Goal: Task Accomplishment & Management: Complete application form

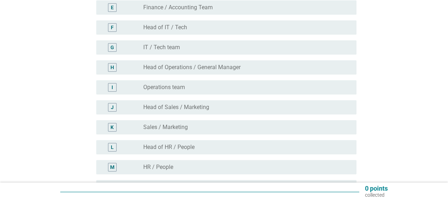
scroll to position [166, 0]
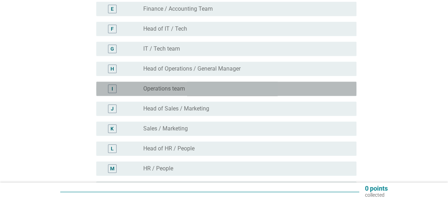
click at [190, 85] on div "radio_button_unchecked Operations team" at bounding box center [246, 88] width 207 height 9
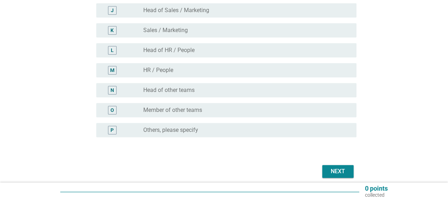
scroll to position [264, 0]
click at [325, 172] on button "Next" at bounding box center [337, 171] width 31 height 13
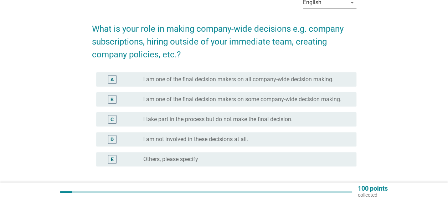
scroll to position [41, 0]
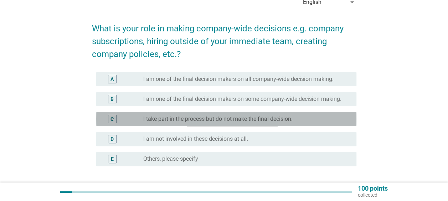
click at [302, 123] on div "C radio_button_unchecked I take part in the process but do not make the final d…" at bounding box center [226, 119] width 260 height 14
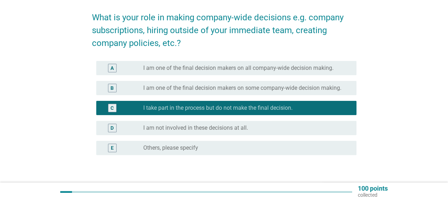
scroll to position [53, 0]
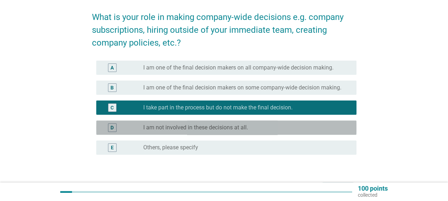
click at [264, 127] on div "radio_button_unchecked I am not involved in these decisions at all." at bounding box center [244, 127] width 202 height 7
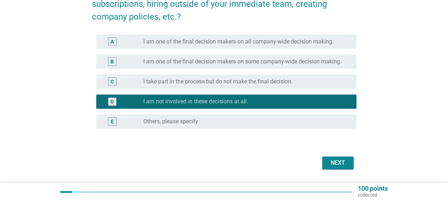
scroll to position [79, 0]
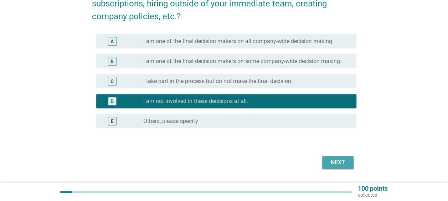
click at [337, 161] on div "Next" at bounding box center [338, 162] width 20 height 9
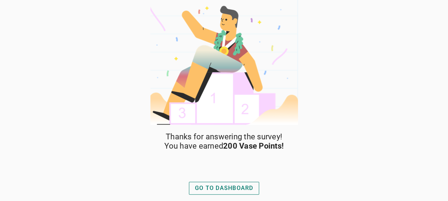
click at [222, 190] on div "GO TO DASHBOARD" at bounding box center [224, 188] width 58 height 9
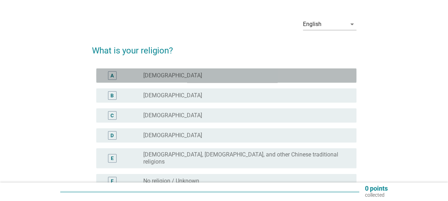
click at [237, 76] on div "radio_button_unchecked Islam" at bounding box center [244, 75] width 202 height 7
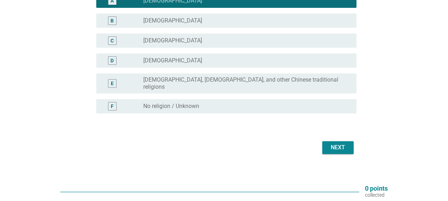
click at [334, 139] on div "Next" at bounding box center [224, 147] width 264 height 17
click at [336, 143] on div "Next" at bounding box center [338, 147] width 20 height 9
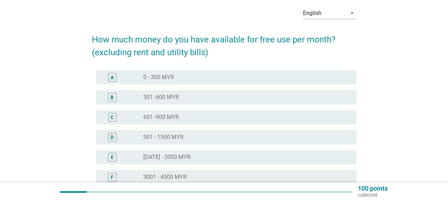
scroll to position [31, 0]
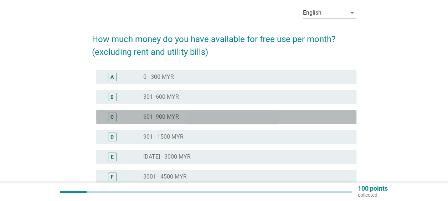
click at [269, 116] on div "radio_button_unchecked 601 -900 MYR" at bounding box center [244, 116] width 202 height 7
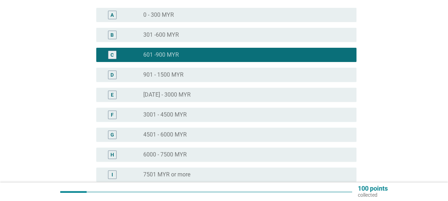
scroll to position [167, 0]
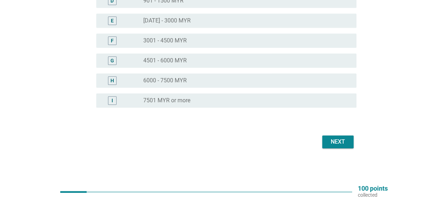
click at [330, 149] on div "Next" at bounding box center [224, 141] width 264 height 17
click at [330, 144] on div "Next" at bounding box center [338, 142] width 20 height 9
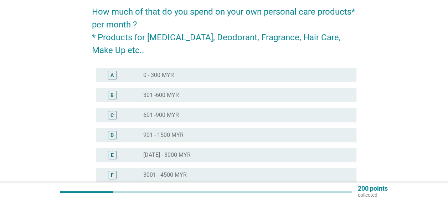
scroll to position [58, 0]
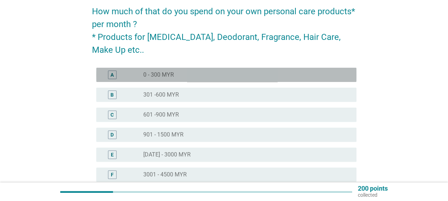
click at [289, 72] on div "radio_button_unchecked 0 - 300 MYR" at bounding box center [244, 74] width 202 height 7
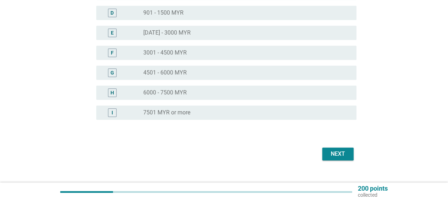
scroll to position [183, 0]
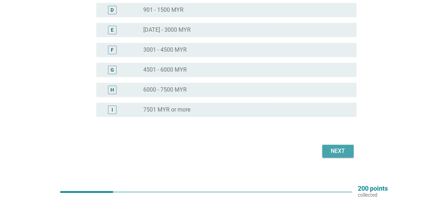
click at [329, 155] on button "Next" at bounding box center [337, 151] width 31 height 13
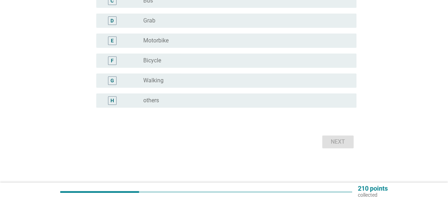
scroll to position [0, 0]
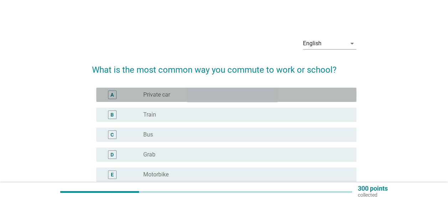
click at [277, 93] on div "radio_button_unchecked Private car" at bounding box center [244, 94] width 202 height 7
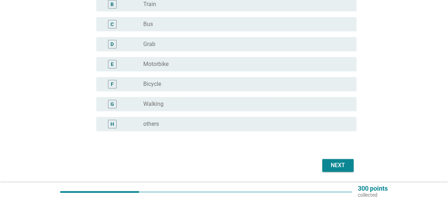
scroll to position [113, 0]
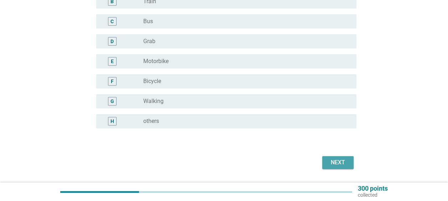
click at [333, 165] on div "Next" at bounding box center [338, 162] width 20 height 9
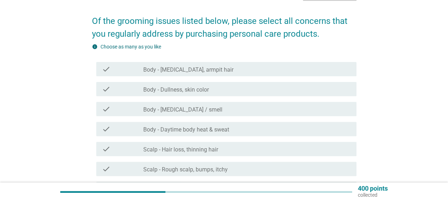
scroll to position [49, 0]
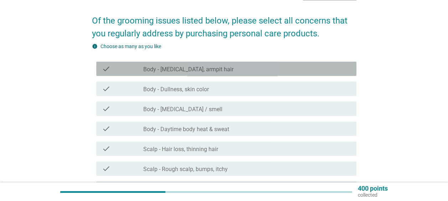
click at [218, 72] on div "check_box_outline_blank Body - Body hair, armpit hair" at bounding box center [246, 69] width 207 height 9
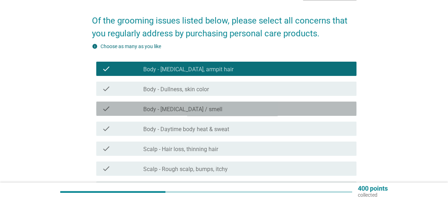
click at [200, 106] on label "Body - Body odor / smell" at bounding box center [182, 109] width 79 height 7
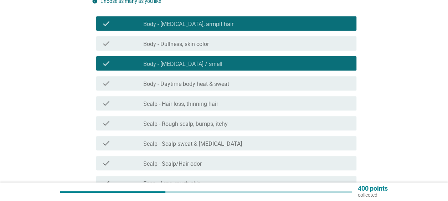
scroll to position [95, 0]
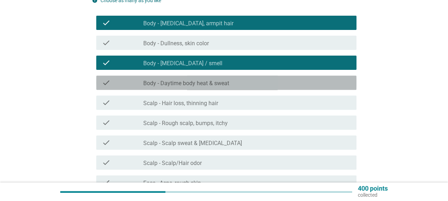
click at [203, 76] on div "check check_box_outline_blank Body - Daytime body heat & sweat" at bounding box center [226, 83] width 260 height 14
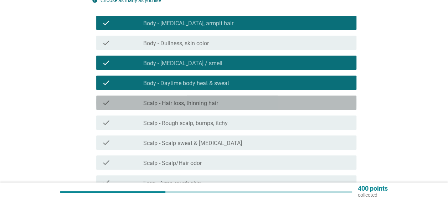
click at [193, 102] on label "Scalp - Hair loss, thinning hair" at bounding box center [180, 103] width 75 height 7
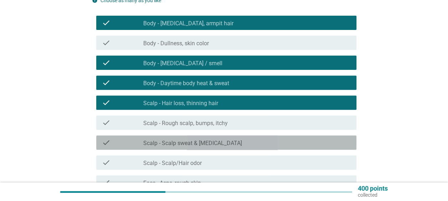
click at [190, 137] on div "check check_box_outline_blank Scalp - Scalp sweat & hot flashes" at bounding box center [226, 142] width 260 height 14
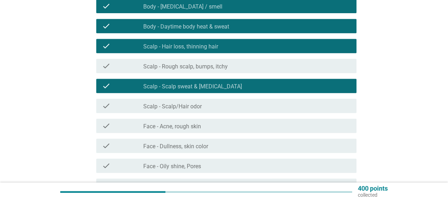
scroll to position [156, 0]
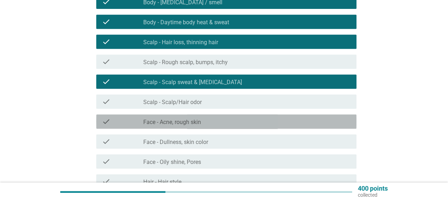
click at [191, 126] on div "check check_box_outline_blank Face - Acne, rough skin" at bounding box center [226, 121] width 260 height 14
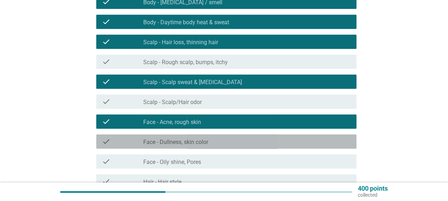
click at [188, 143] on label "Face - Dullness, skin color" at bounding box center [175, 142] width 65 height 7
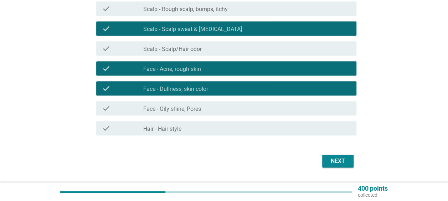
scroll to position [211, 0]
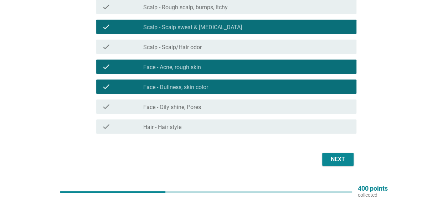
click at [194, 105] on label "Face - Oily shine, Pores" at bounding box center [172, 107] width 58 height 7
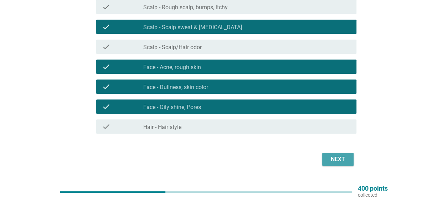
click at [324, 153] on button "Next" at bounding box center [337, 159] width 31 height 13
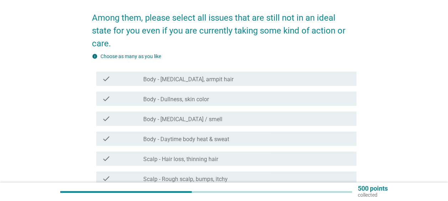
scroll to position [53, 0]
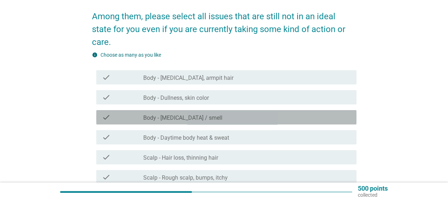
click at [276, 113] on div "check_box_outline_blank Body - Body odor / smell" at bounding box center [246, 117] width 207 height 9
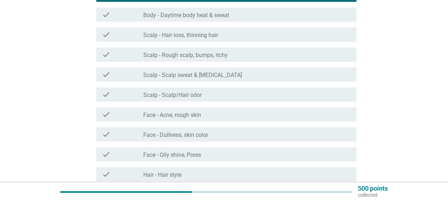
scroll to position [177, 0]
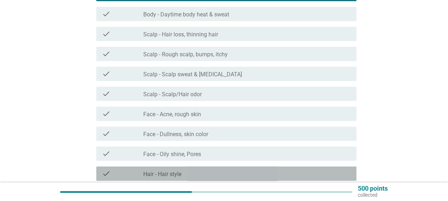
click at [238, 169] on div "check_box_outline_blank Hair - Hair style" at bounding box center [246, 173] width 207 height 9
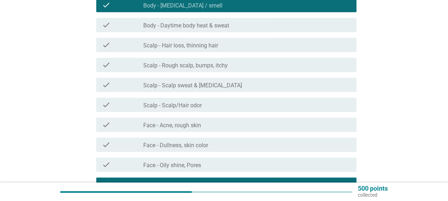
scroll to position [166, 0]
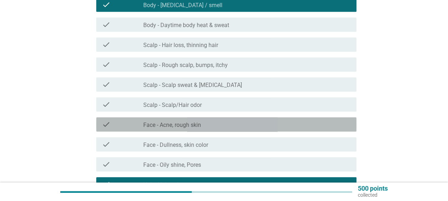
click at [228, 120] on div "check_box_outline_blank Face - Acne, rough skin" at bounding box center [246, 124] width 207 height 9
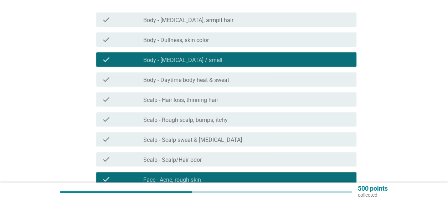
scroll to position [112, 0]
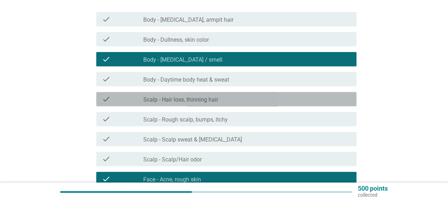
click at [228, 95] on div "check_box_outline_blank Scalp - Hair loss, thinning hair" at bounding box center [246, 99] width 207 height 9
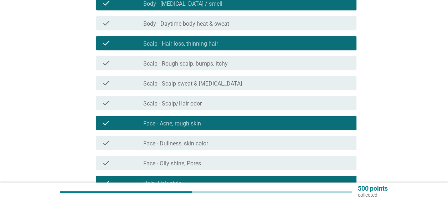
scroll to position [169, 0]
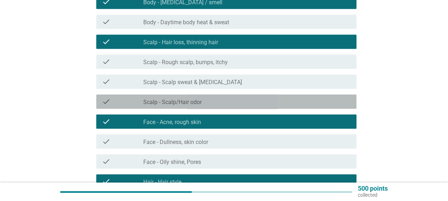
click at [223, 97] on div "check_box_outline_blank Scalp - Scalp/Hair odor" at bounding box center [246, 101] width 207 height 9
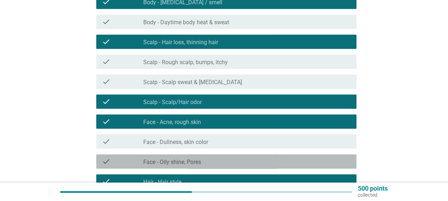
click at [218, 157] on div "check_box_outline_blank Face - Oily shine, Pores" at bounding box center [246, 161] width 207 height 9
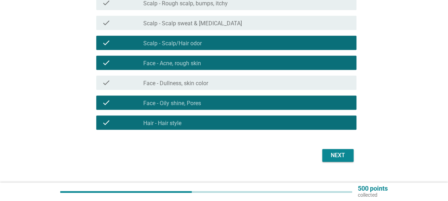
scroll to position [228, 0]
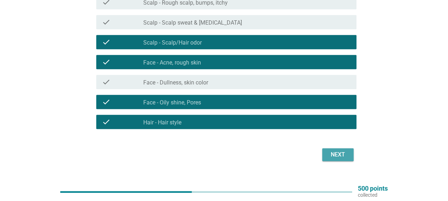
click at [338, 150] on div "Next" at bounding box center [338, 154] width 20 height 9
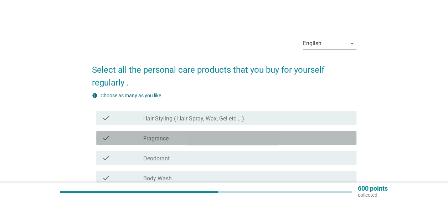
click at [241, 136] on div "check_box_outline_blank Fragrance" at bounding box center [246, 138] width 207 height 9
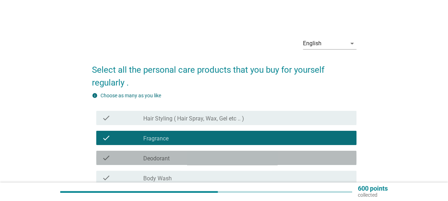
click at [227, 160] on div "check_box_outline_blank Deodorant" at bounding box center [246, 158] width 207 height 9
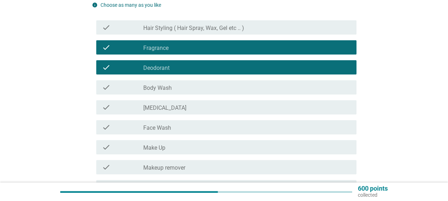
scroll to position [91, 0]
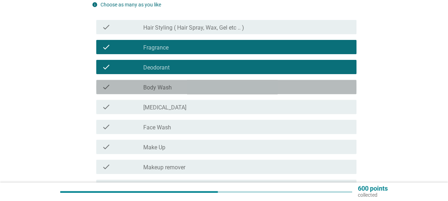
click at [224, 83] on div "check_box_outline_blank Body Wash" at bounding box center [246, 87] width 207 height 9
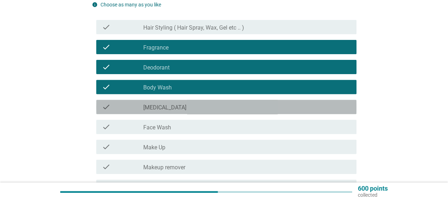
click at [207, 112] on div "check check_box_outline_blank Skin Care" at bounding box center [226, 107] width 260 height 14
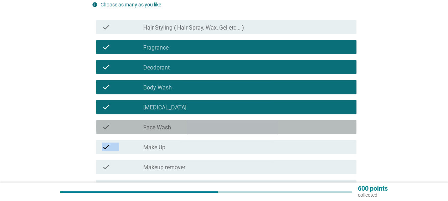
drag, startPoint x: 206, startPoint y: 124, endPoint x: 207, endPoint y: 153, distance: 28.2
click at [207, 153] on div "check check_box_outline_blank Hair Styling ( Hair Spray, Wax, Gel etc .. ) chec…" at bounding box center [224, 137] width 264 height 240
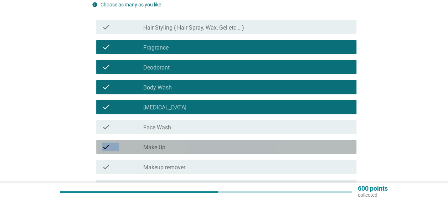
click at [207, 153] on div "check check_box_outline_blank Make Up" at bounding box center [226, 147] width 260 height 14
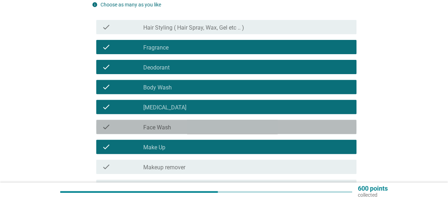
click at [196, 130] on div "check_box_outline_blank Face Wash" at bounding box center [246, 127] width 207 height 9
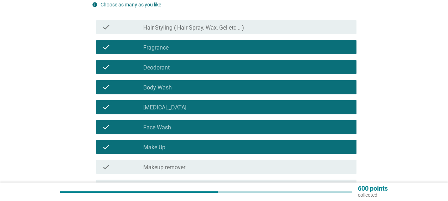
click at [203, 161] on div "check check_box_outline_blank Makeup remover" at bounding box center [226, 167] width 260 height 14
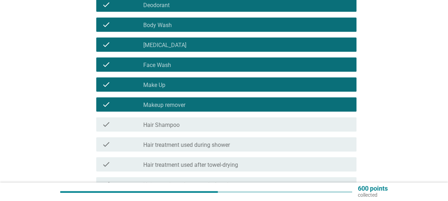
scroll to position [155, 0]
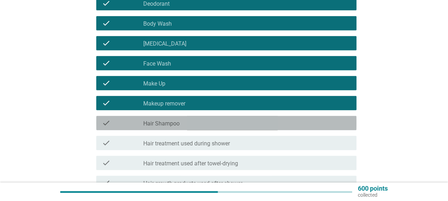
click at [206, 124] on div "check_box_outline_blank Hair Shampoo" at bounding box center [246, 123] width 207 height 9
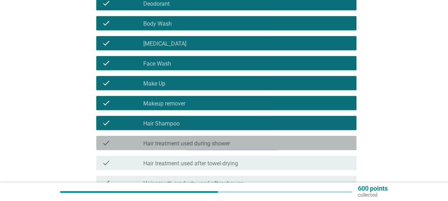
click at [202, 143] on label "Hair treatment used during shower" at bounding box center [186, 143] width 87 height 7
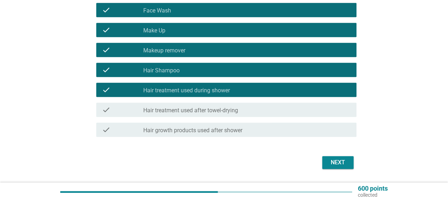
scroll to position [209, 0]
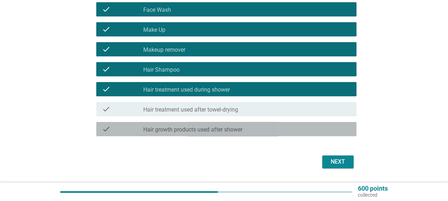
click at [225, 132] on label "Hair growth products used after shower" at bounding box center [192, 129] width 99 height 7
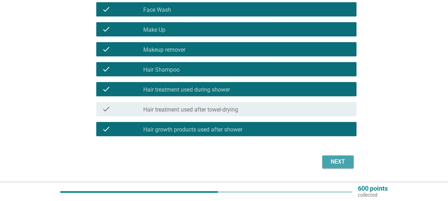
click at [336, 168] on button "Next" at bounding box center [337, 161] width 31 height 13
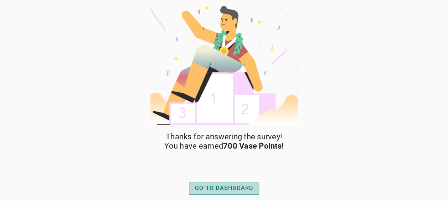
click at [226, 191] on div "GO TO DASHBOARD" at bounding box center [224, 188] width 58 height 9
